Goal: Information Seeking & Learning: Check status

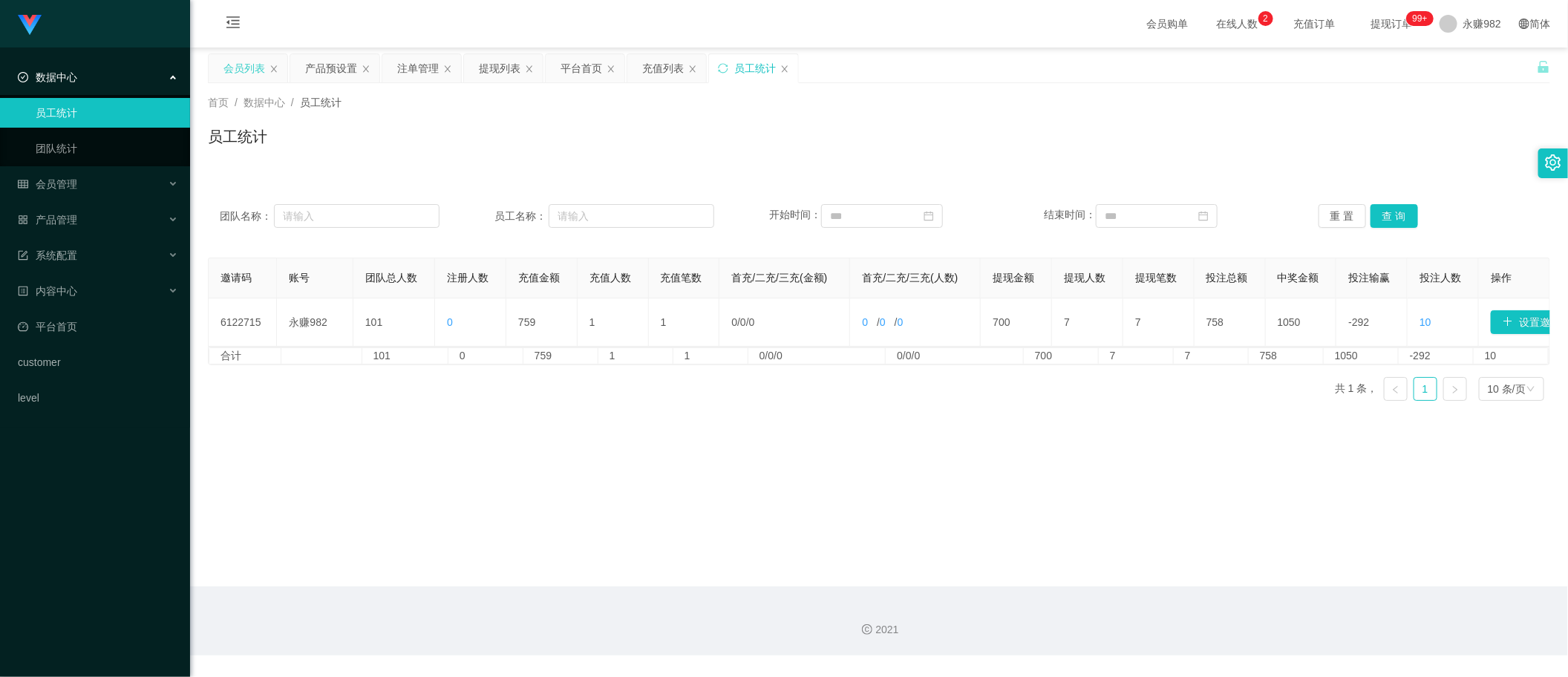
click at [246, 68] on div "会员列表" at bounding box center [244, 68] width 42 height 28
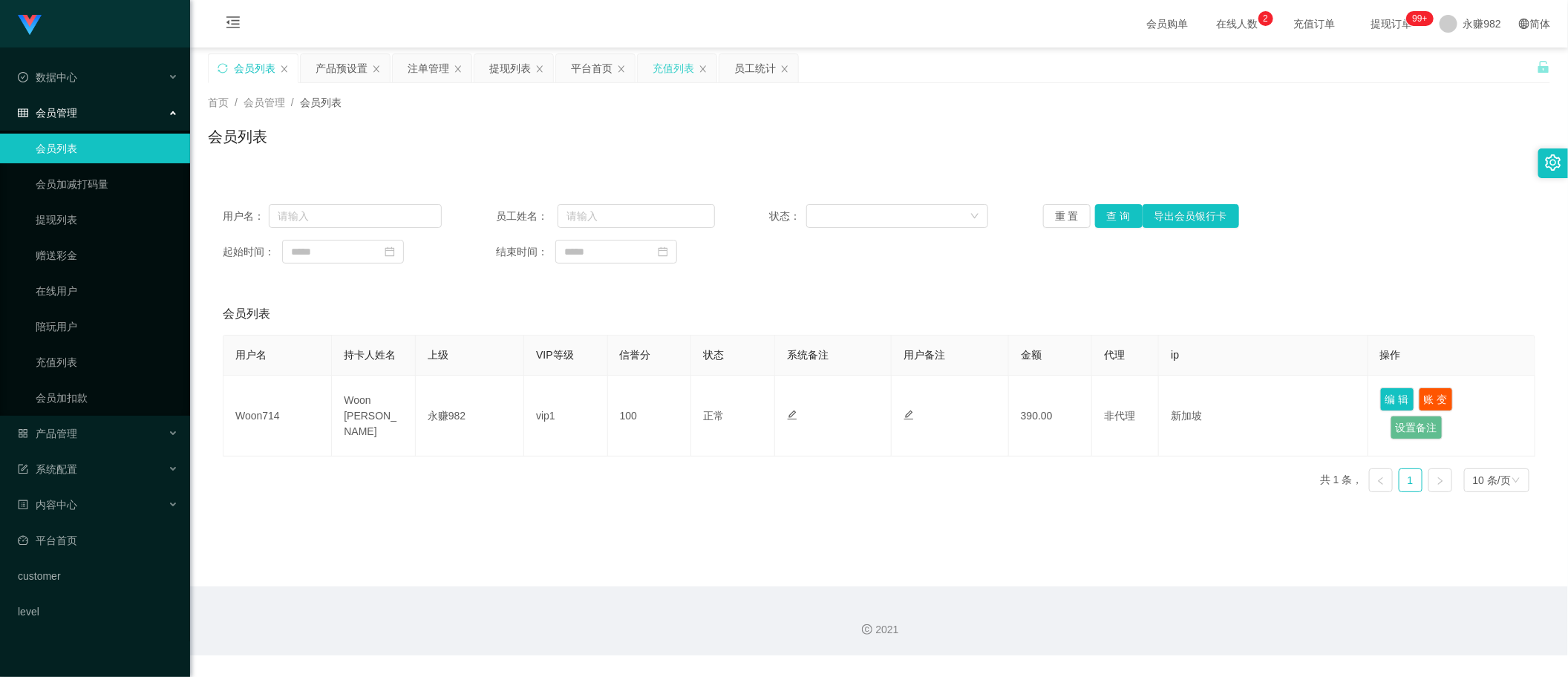
click at [662, 67] on div "充值列表" at bounding box center [673, 68] width 42 height 28
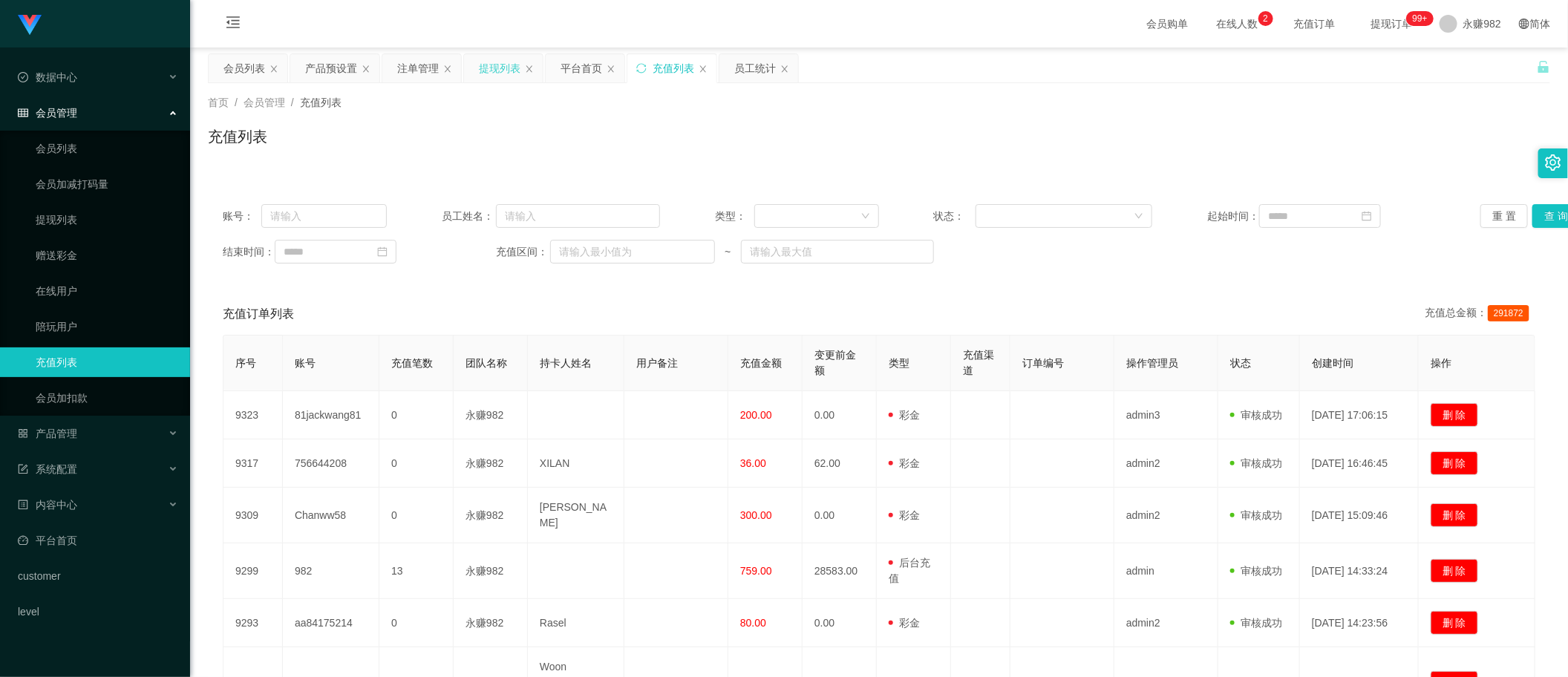
click at [513, 68] on div "提现列表" at bounding box center [499, 68] width 42 height 28
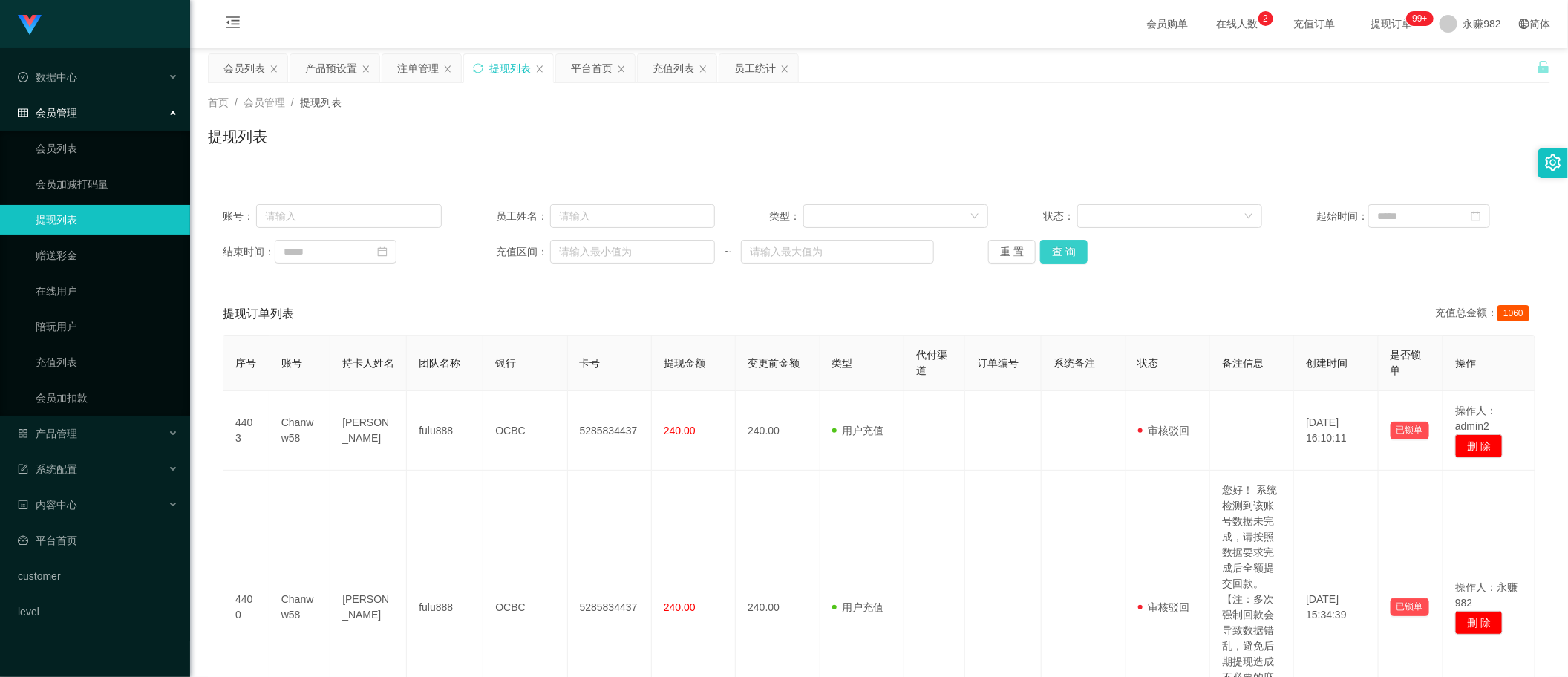
click at [1047, 246] on button "查 询" at bounding box center [1063, 251] width 47 height 24
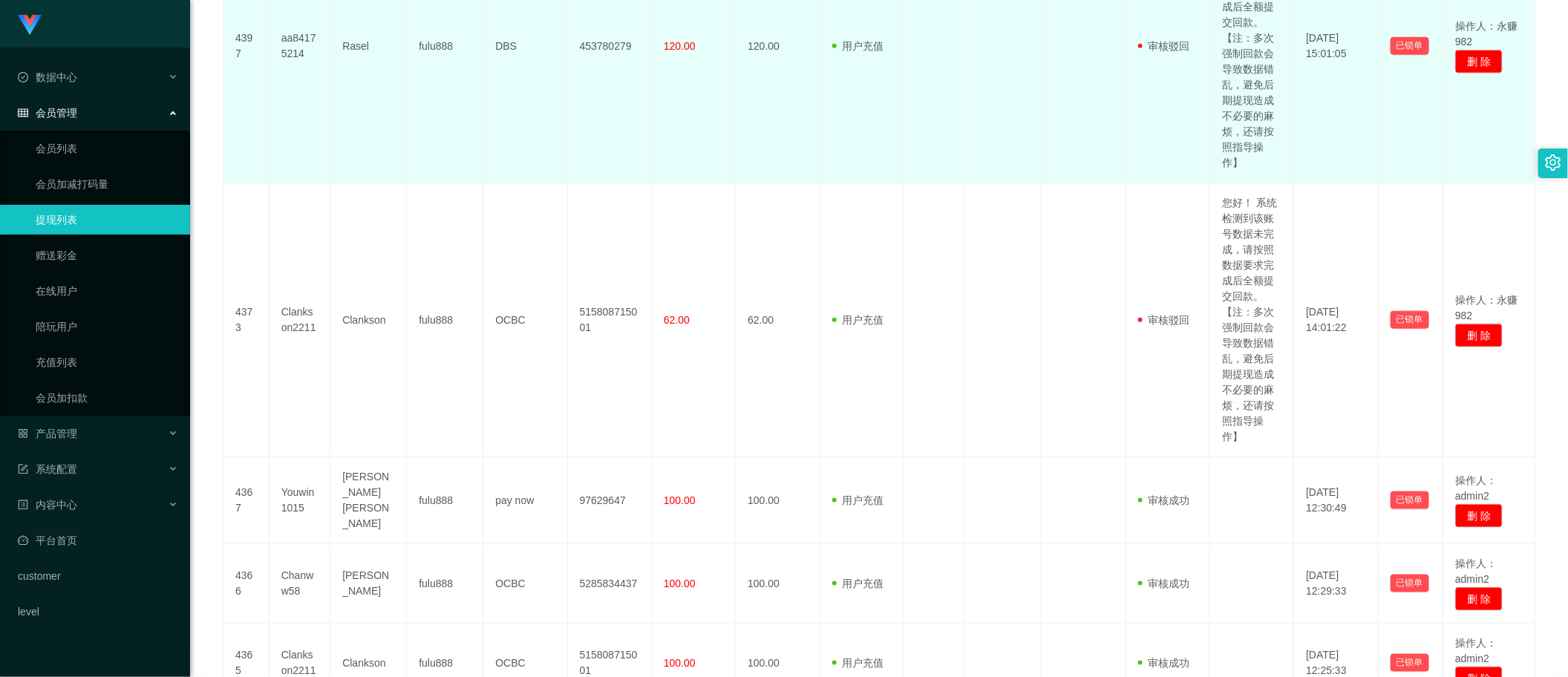
scroll to position [1020, 0]
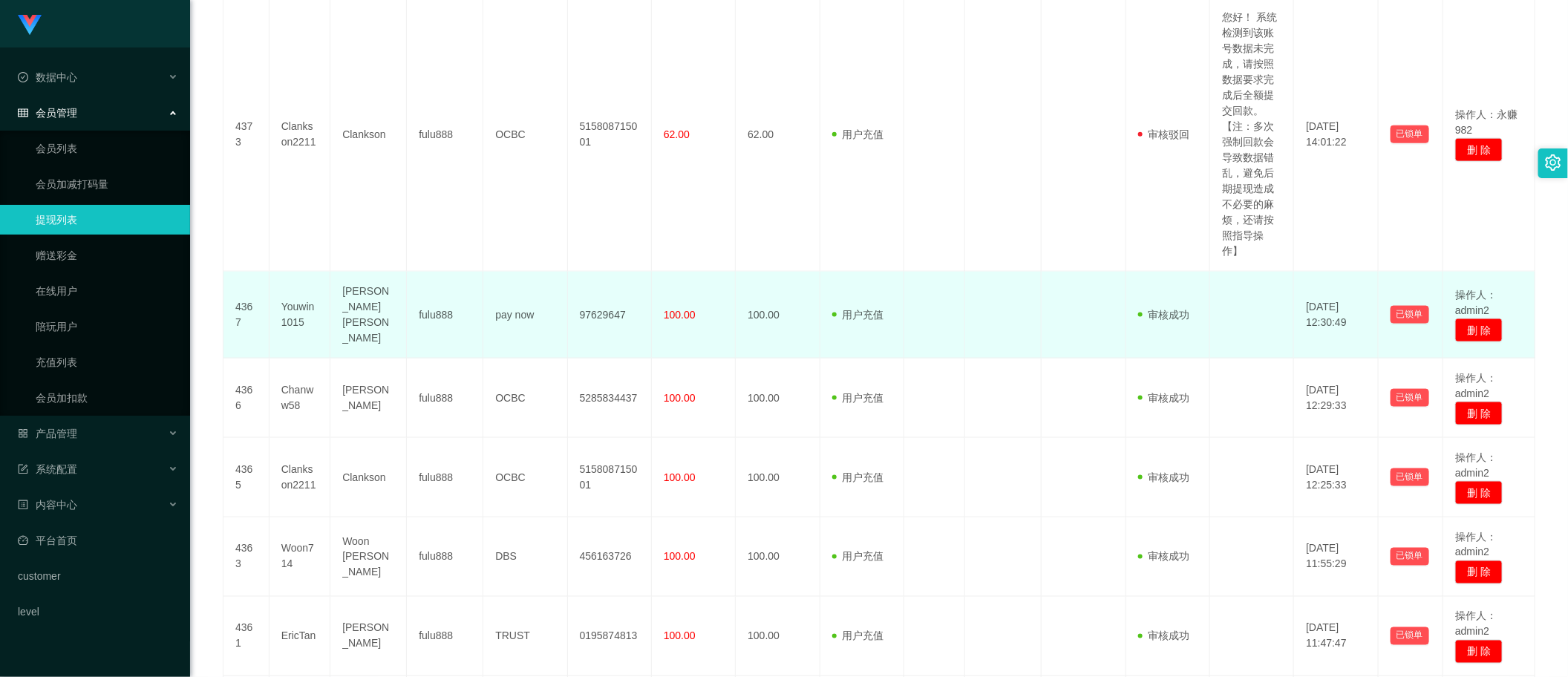
click at [680, 318] on td "100.00" at bounding box center [694, 315] width 84 height 87
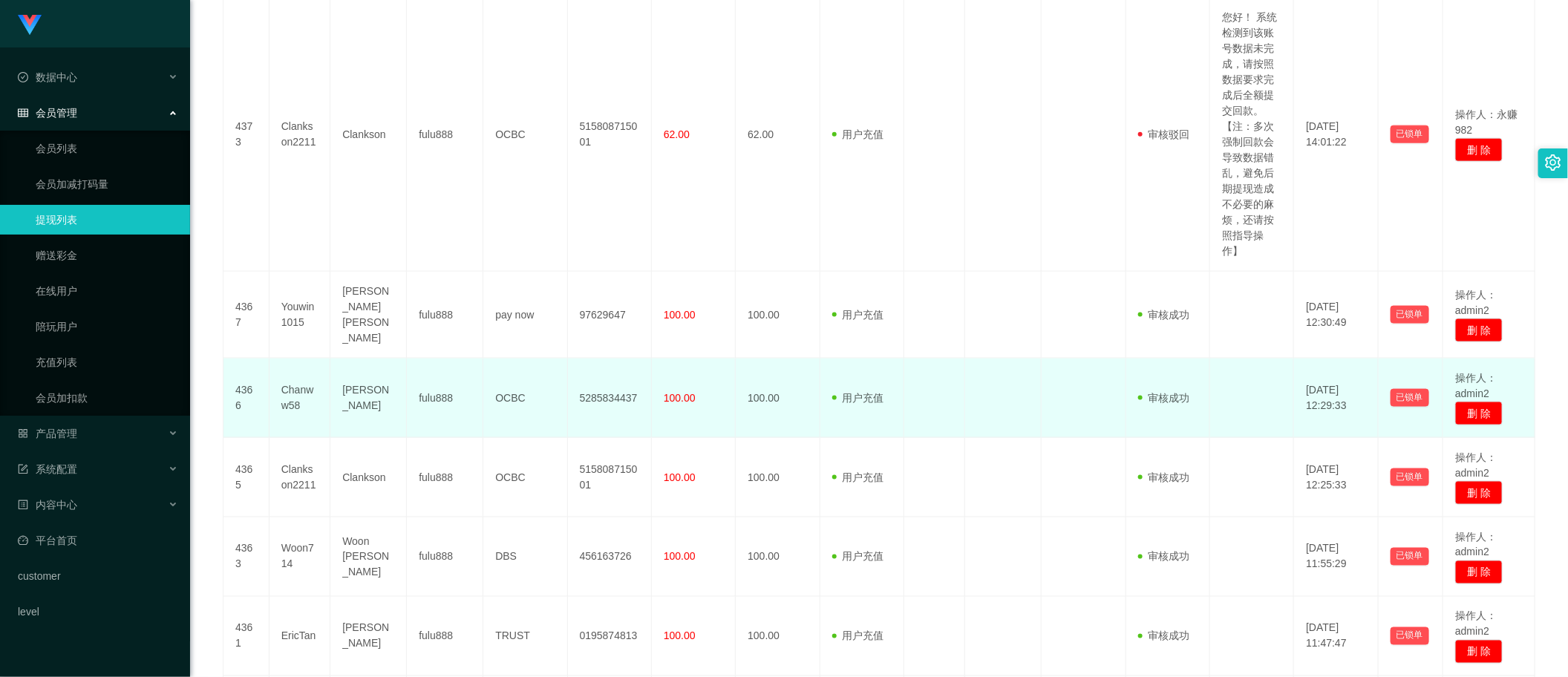
click at [670, 393] on span "100.00" at bounding box center [679, 397] width 32 height 12
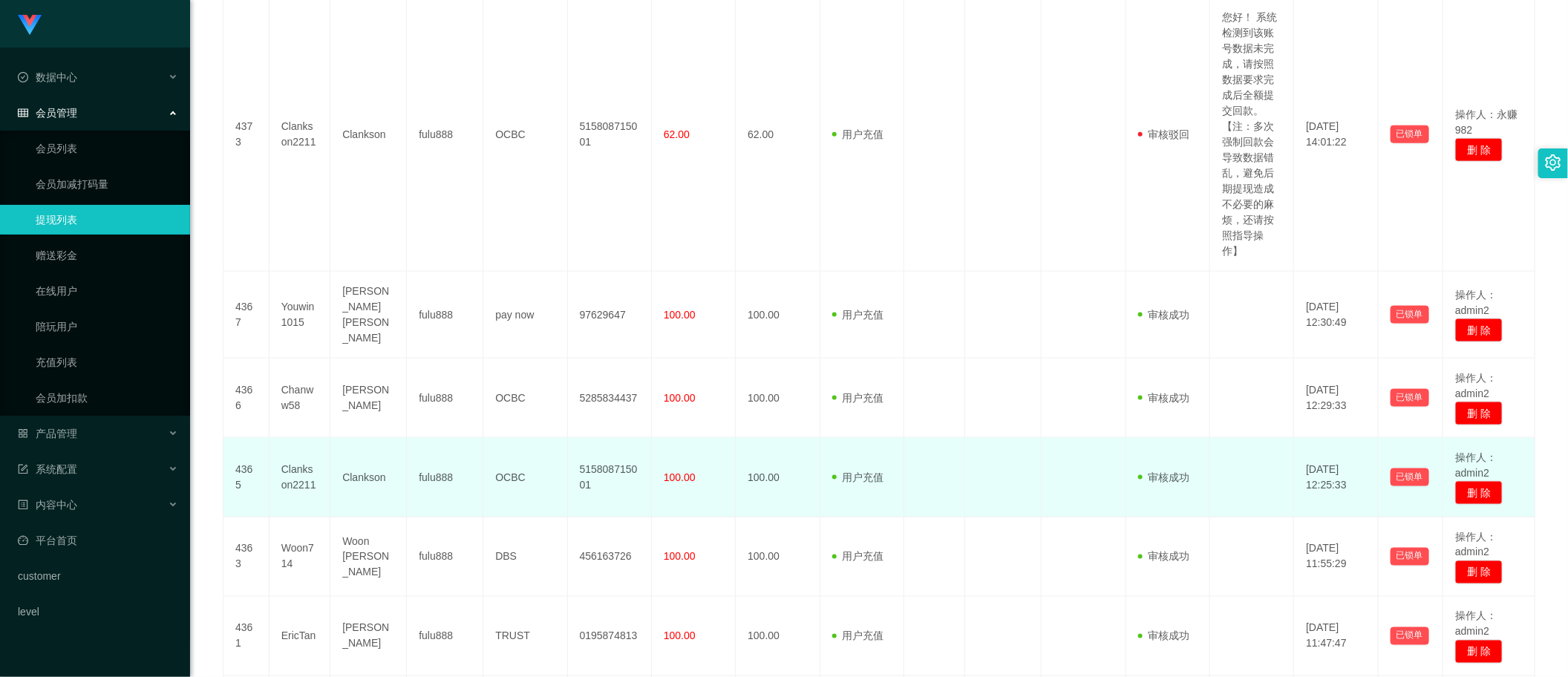
click at [663, 473] on span "100.00" at bounding box center [679, 477] width 32 height 12
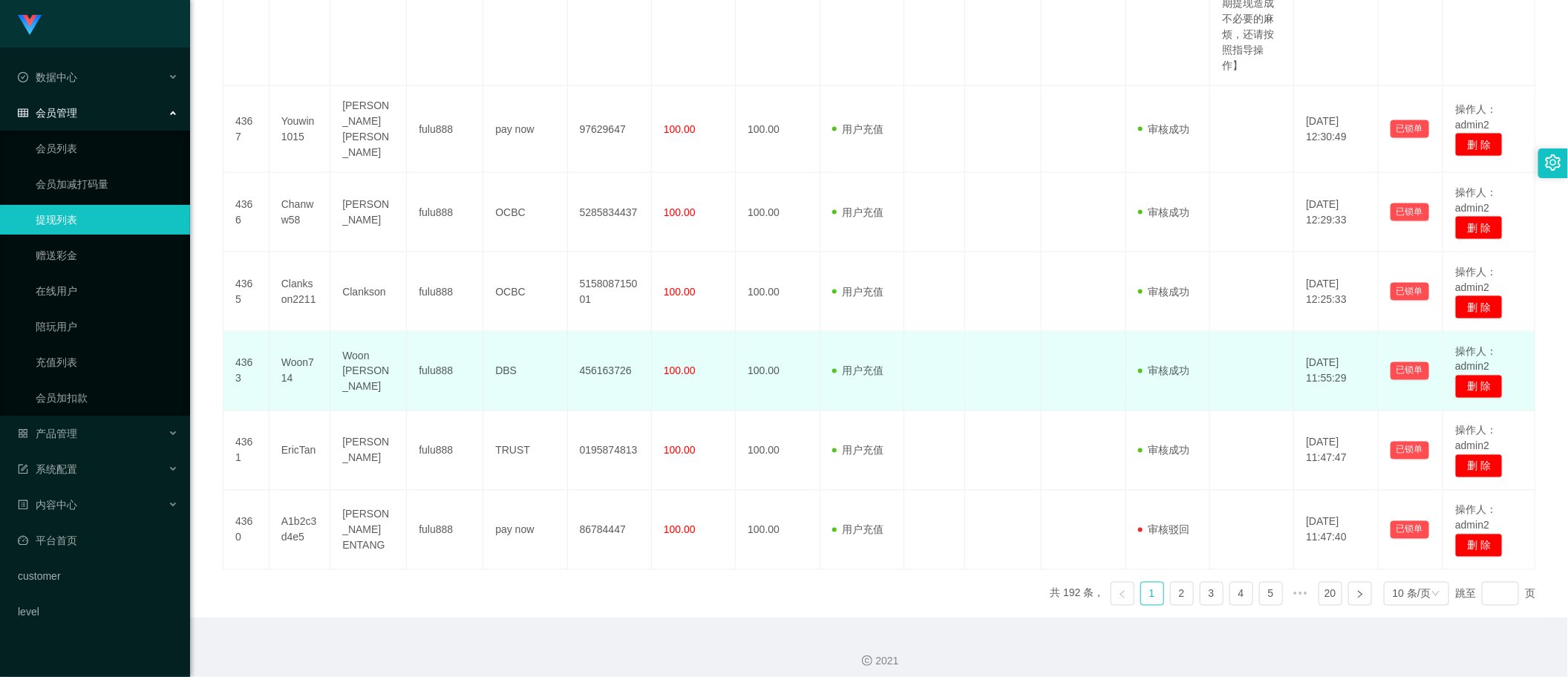
click at [680, 375] on td "100.00" at bounding box center [694, 371] width 84 height 80
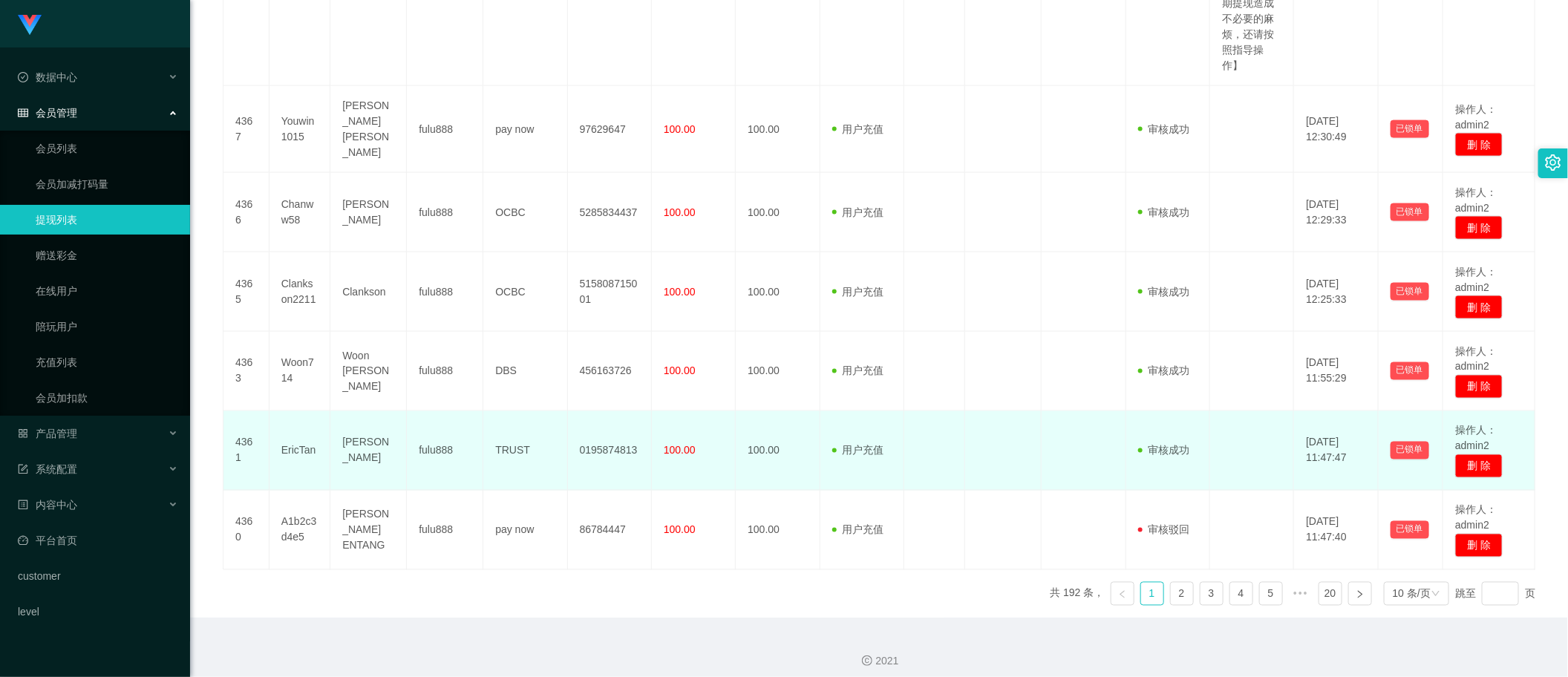
click at [680, 446] on span "100.00" at bounding box center [679, 450] width 32 height 12
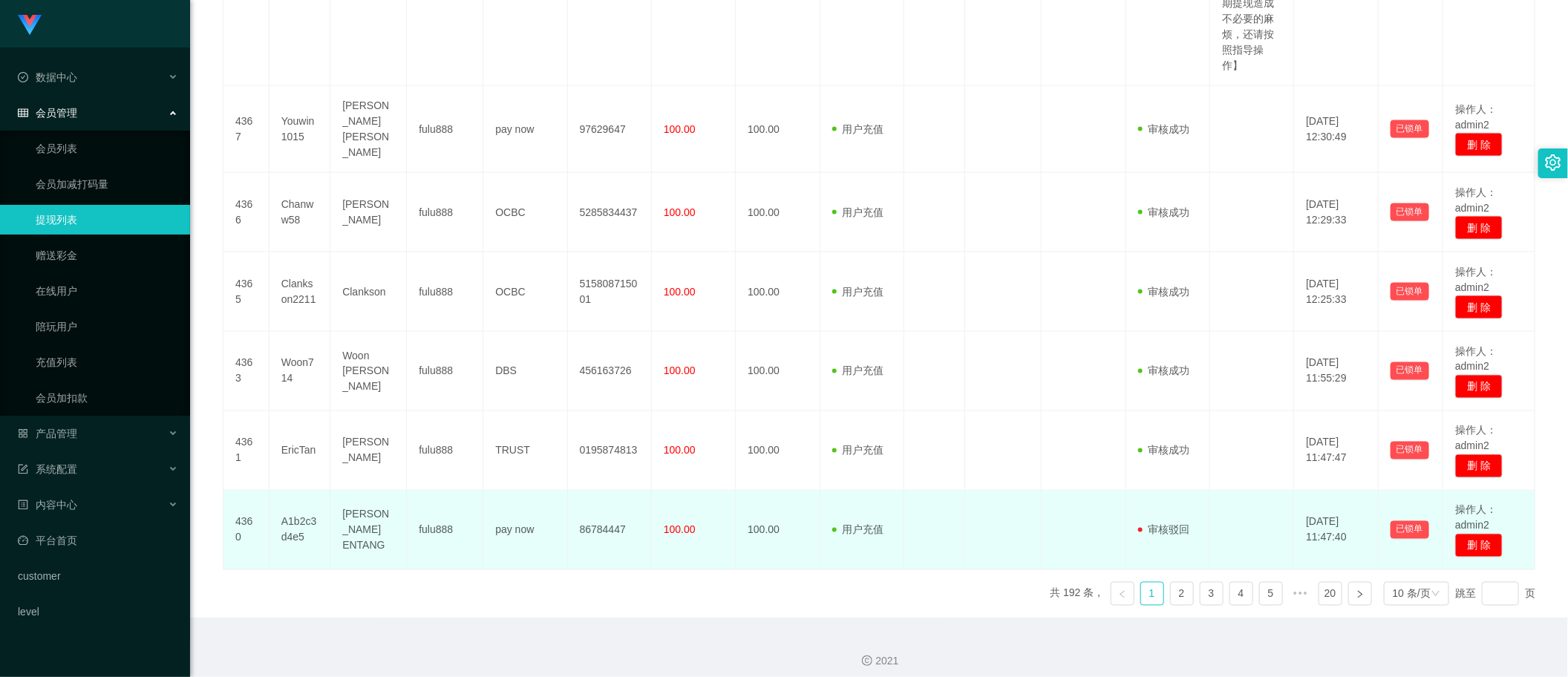
drag, startPoint x: 666, startPoint y: 511, endPoint x: 710, endPoint y: 516, distance: 44.3
click at [673, 512] on td "100.00" at bounding box center [694, 530] width 84 height 80
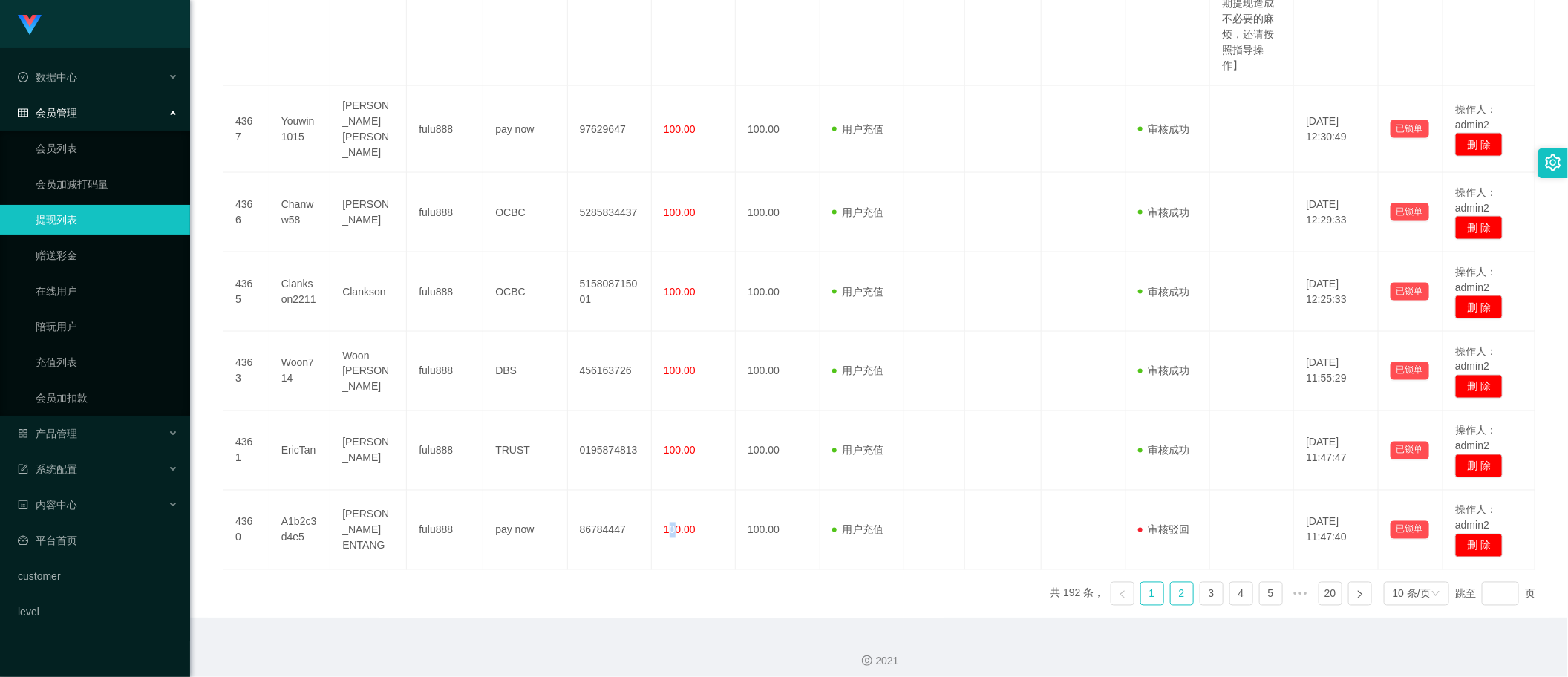
click at [1171, 583] on link "2" at bounding box center [1181, 594] width 22 height 22
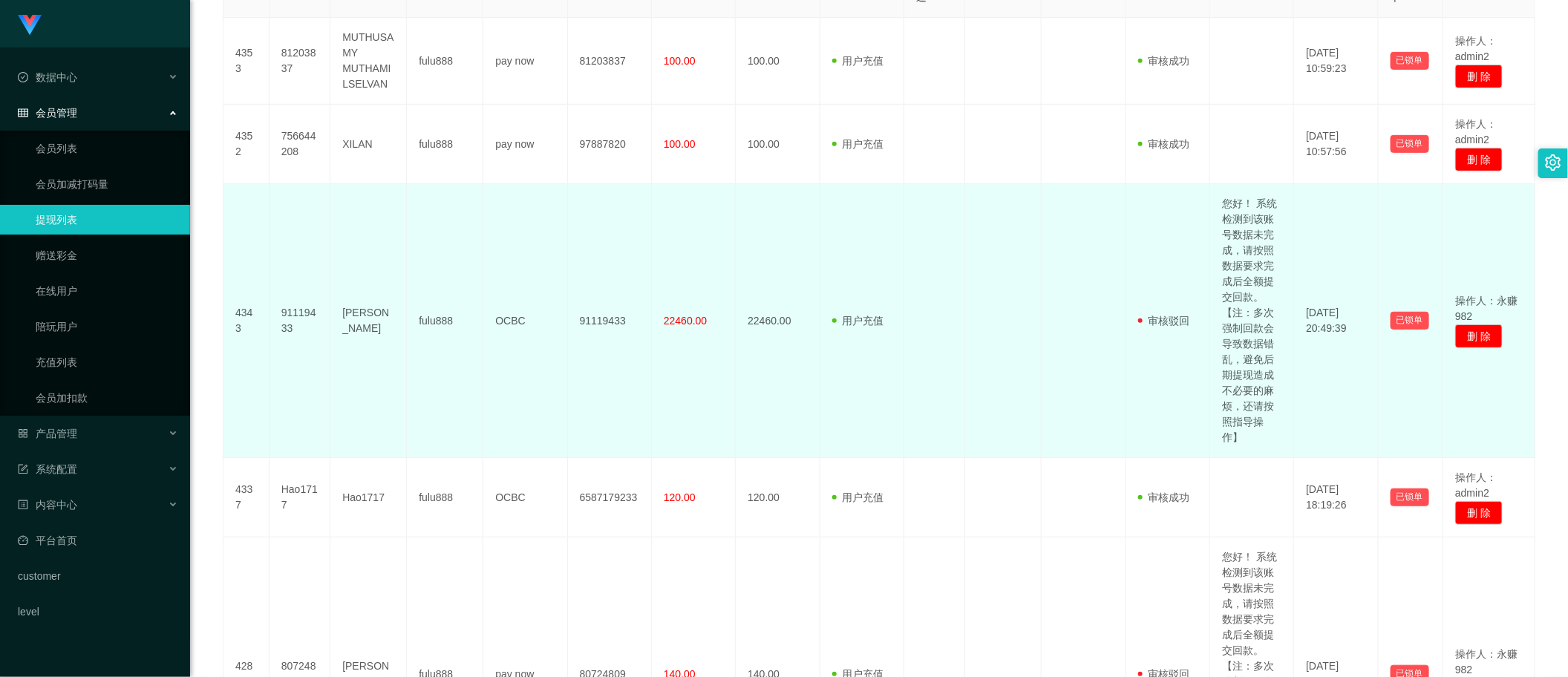
scroll to position [2, 0]
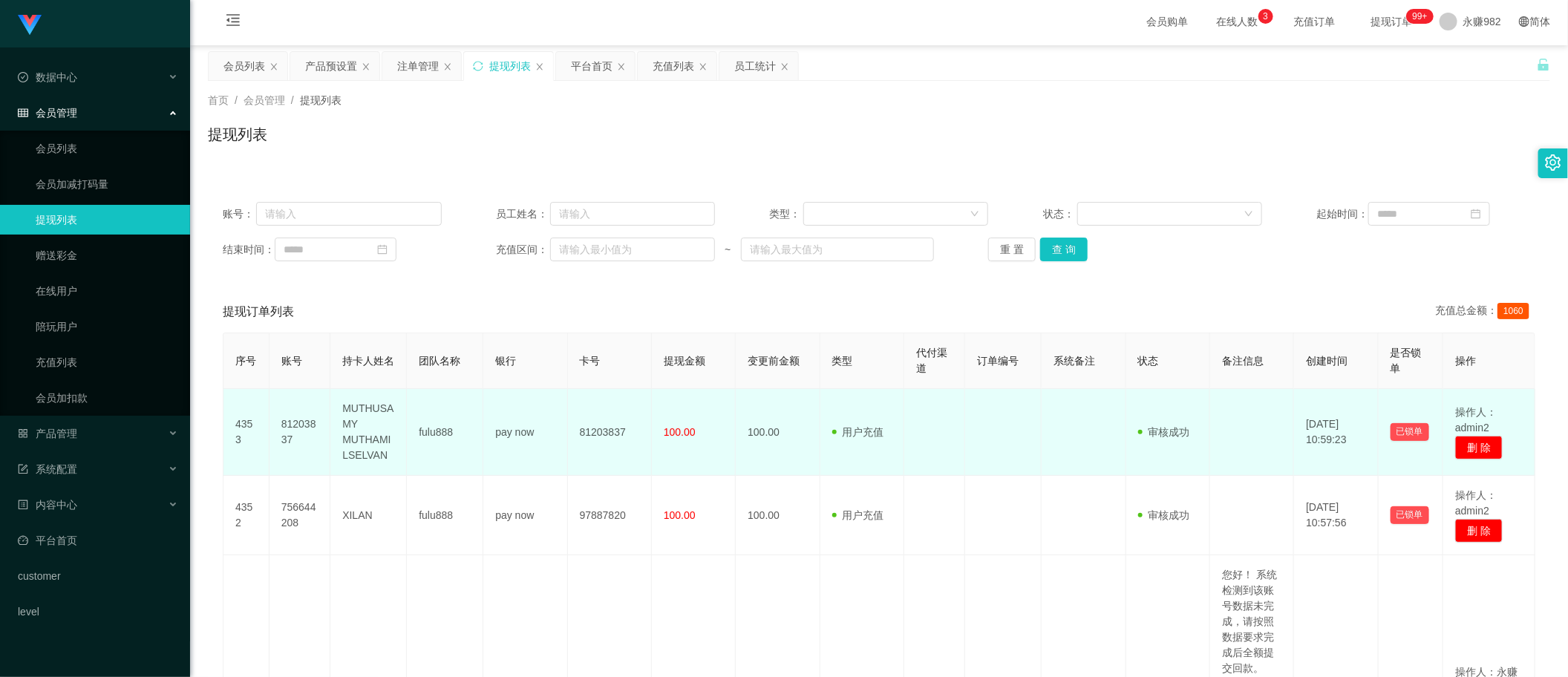
click at [673, 438] on span "100.00" at bounding box center [679, 431] width 32 height 12
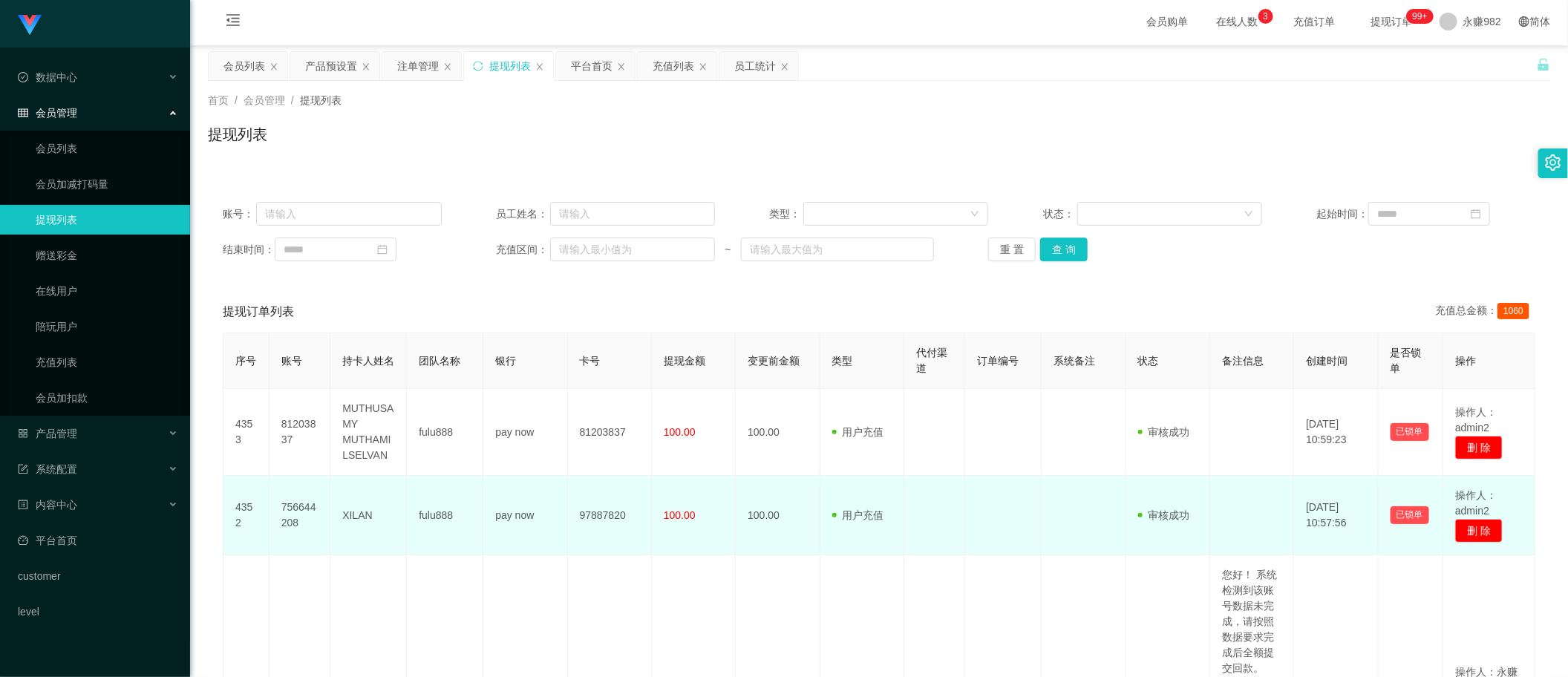
scroll to position [95, 0]
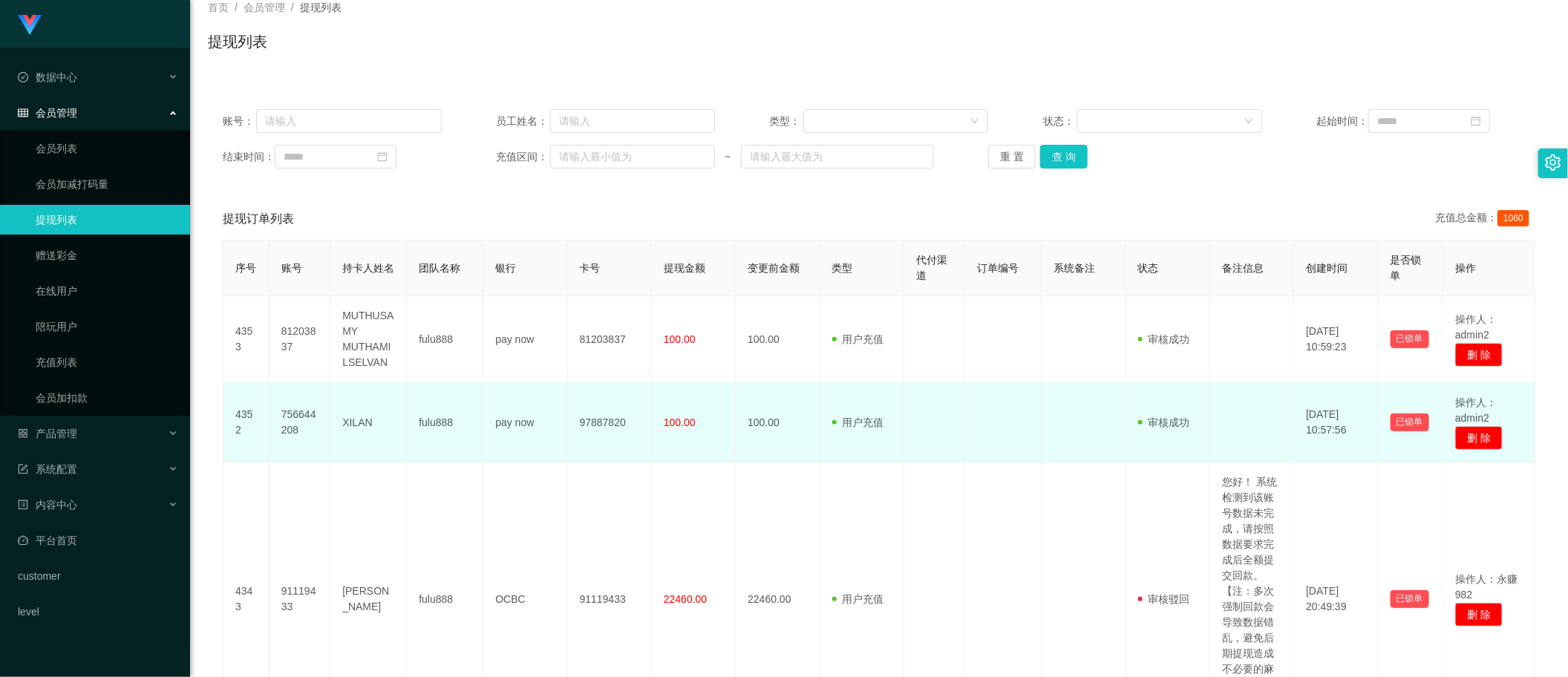
click at [666, 417] on span "100.00" at bounding box center [679, 422] width 32 height 12
